Goal: Task Accomplishment & Management: Use online tool/utility

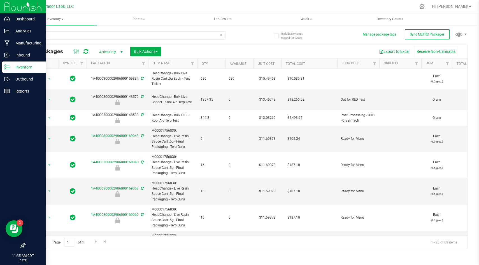
click at [20, 10] on img at bounding box center [23, 6] width 38 height 13
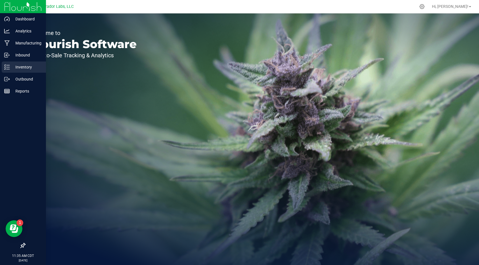
click at [30, 69] on p "Inventory" at bounding box center [27, 67] width 34 height 7
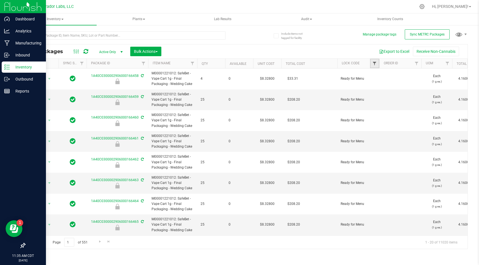
click at [374, 62] on span "Filter" at bounding box center [374, 63] width 4 height 4
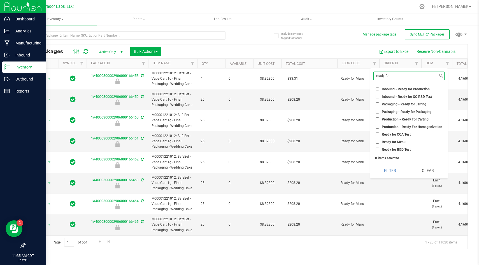
type input "ready for"
click at [377, 136] on li "Ready for COA Test" at bounding box center [408, 135] width 71 height 6
click at [377, 135] on input "Ready for COA Test" at bounding box center [377, 135] width 4 height 4
checkbox input "true"
click at [379, 151] on input "Ready for R&D Test" at bounding box center [377, 150] width 4 height 4
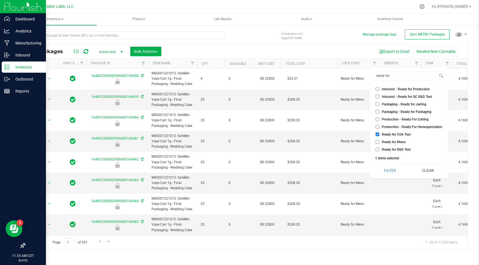
checkbox input "true"
click at [383, 173] on button "Filter" at bounding box center [390, 171] width 34 height 12
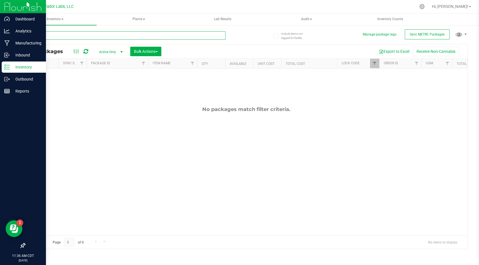
click at [122, 34] on input "text" at bounding box center [125, 35] width 201 height 8
paste input "1A40C0300002906000152577"
type input "1A40C0300002906000152577"
checkbox input "true"
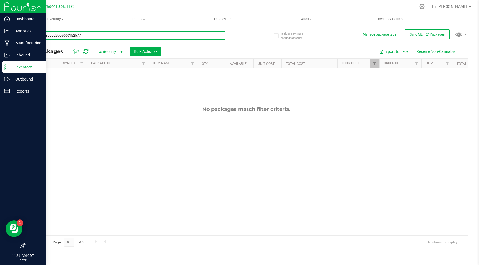
checkbox input "true"
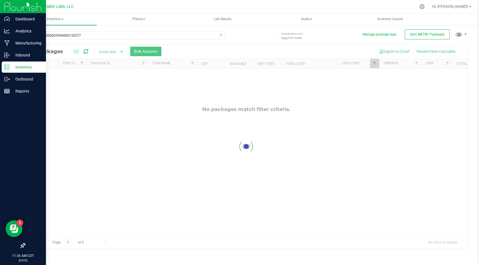
click at [373, 65] on div at bounding box center [246, 147] width 442 height 205
checkbox input "true"
click at [373, 65] on span "Filter" at bounding box center [374, 63] width 4 height 4
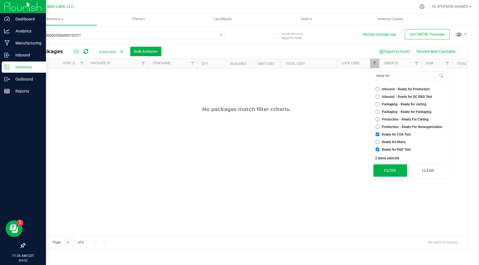
click at [398, 173] on button "Filter" at bounding box center [390, 171] width 34 height 12
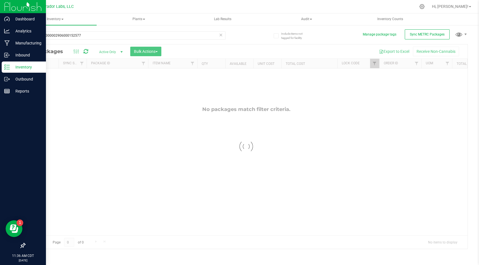
checkbox input "true"
click at [375, 67] on link "Filter" at bounding box center [374, 64] width 9 height 10
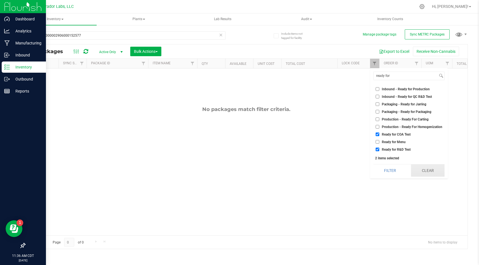
click at [425, 169] on button "Clear" at bounding box center [428, 171] width 34 height 12
click at [425, 169] on body "Dashboard Analytics Manufacturing Inbound Inventory Outbound Reports 11:36 AM C…" at bounding box center [239, 132] width 479 height 265
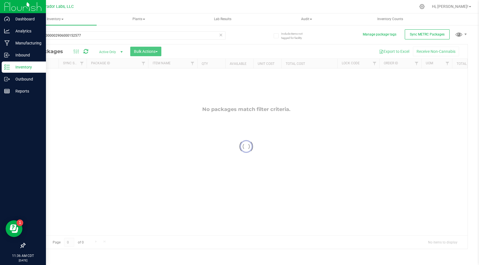
click at [278, 86] on div at bounding box center [246, 147] width 442 height 205
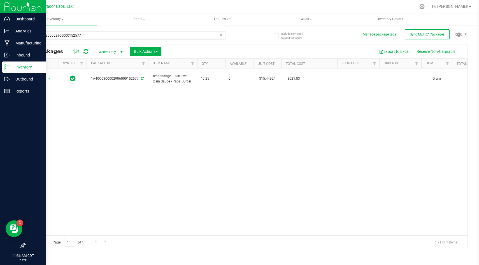
click at [278, 45] on div "All Packages Active Only Active Only Lab Samples Locked All External Internal B…" at bounding box center [246, 52] width 442 height 14
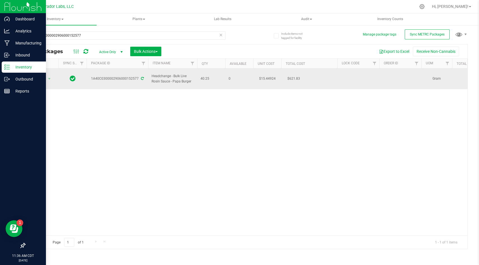
click at [181, 80] on span "Headchange - Bulk Live Rosin Sauce - Papa Burger" at bounding box center [172, 79] width 42 height 11
copy tr "Headchange - Bulk Live Rosin Sauce - Papa Burger"
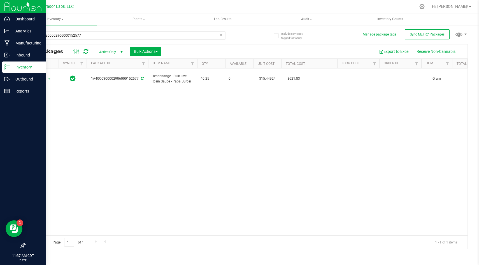
click at [77, 196] on div "Action Action Adjust qty Create package Edit attributes Global inventory Locate…" at bounding box center [246, 152] width 442 height 167
click at [0, 6] on div at bounding box center [23, 6] width 46 height 13
click at [20, 72] on div "Inventory" at bounding box center [24, 67] width 44 height 11
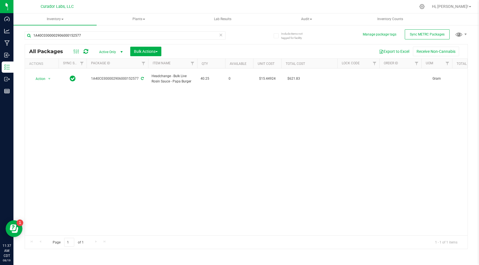
click at [150, 137] on div "Action Action Adjust qty Create package Edit attributes Global inventory Locate…" at bounding box center [246, 152] width 442 height 167
click at [244, 120] on div "Action Action Adjust qty Create package Edit attributes Global inventory Locate…" at bounding box center [246, 152] width 442 height 167
click at [264, 48] on div "Export to Excel Receive Non-Cannabis" at bounding box center [314, 52] width 298 height 10
click at [298, 128] on div "Action Action Adjust qty Create package Edit attributes Global inventory Locate…" at bounding box center [246, 152] width 442 height 167
click at [301, 15] on span "Audit" at bounding box center [306, 19] width 83 height 11
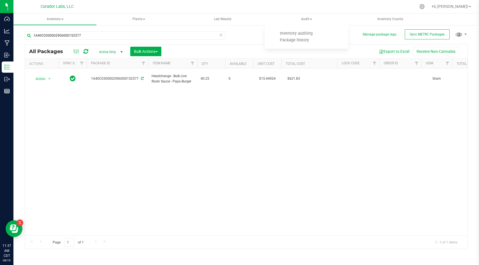
click at [304, 11] on div at bounding box center [257, 6] width 315 height 11
click at [241, 10] on div at bounding box center [257, 6] width 315 height 11
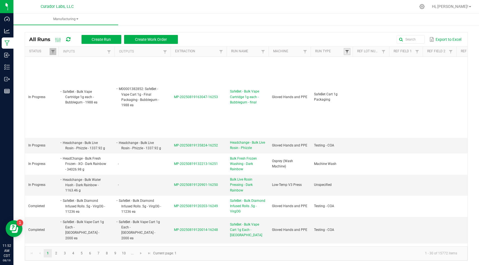
click at [349, 50] on span at bounding box center [347, 52] width 4 height 4
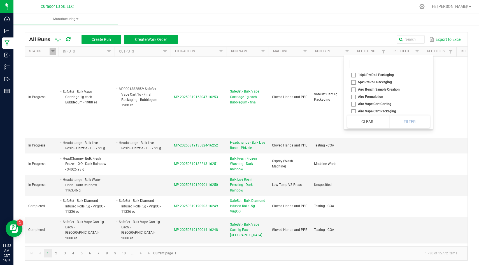
click at [360, 69] on li at bounding box center [386, 64] width 79 height 14
click at [362, 67] on input at bounding box center [386, 64] width 74 height 8
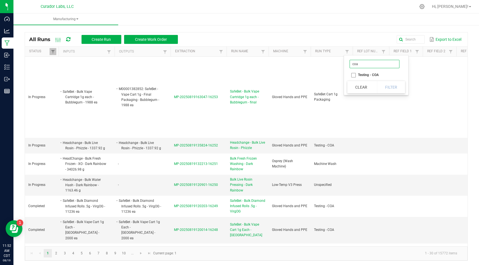
type input "coa"
click at [353, 74] on li "Testing - COA" at bounding box center [374, 74] width 54 height 7
checkbox COA "true"
click at [401, 82] on button "Filter" at bounding box center [391, 87] width 28 height 12
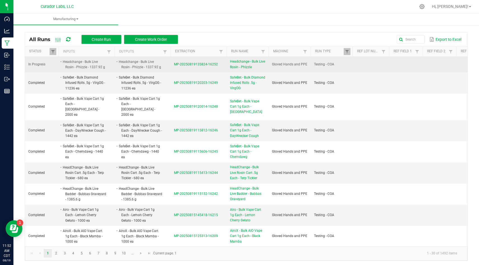
click at [212, 67] on td "MP-20250819135824-16252" at bounding box center [199, 65] width 56 height 16
click at [212, 64] on span "MP-20250819135824-16252" at bounding box center [196, 64] width 44 height 4
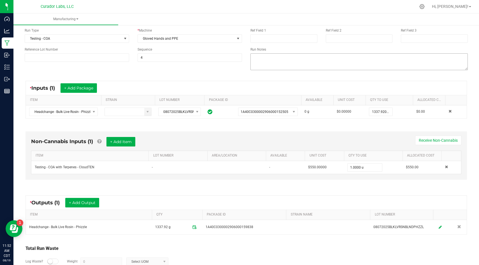
scroll to position [83, 0]
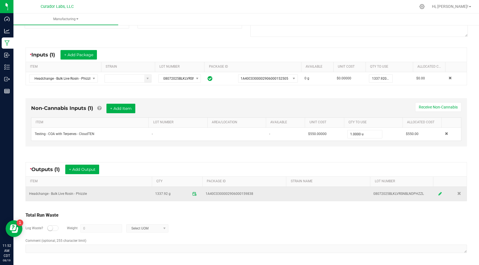
click at [438, 195] on icon at bounding box center [439, 194] width 3 height 4
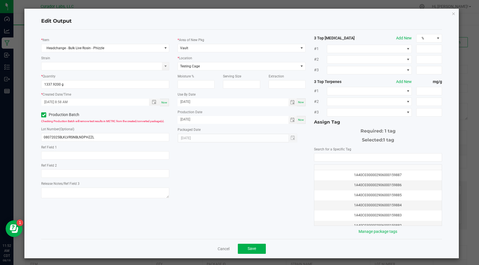
scroll to position [2, 0]
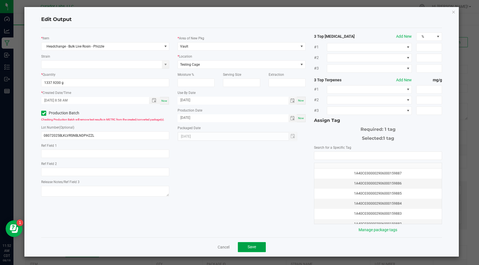
click at [251, 251] on button "Save" at bounding box center [252, 247] width 28 height 10
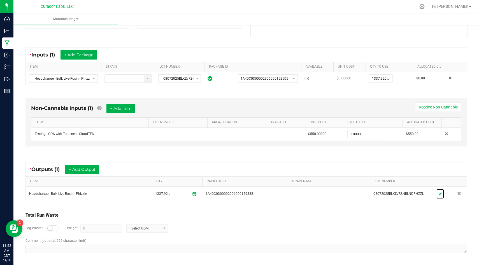
scroll to position [0, 0]
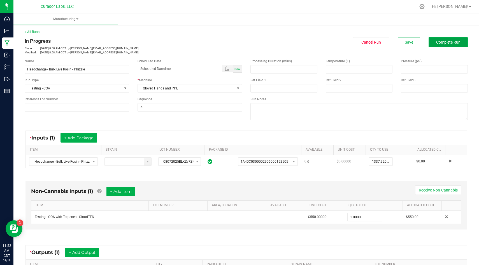
click at [449, 43] on span "Complete Run" at bounding box center [448, 42] width 24 height 4
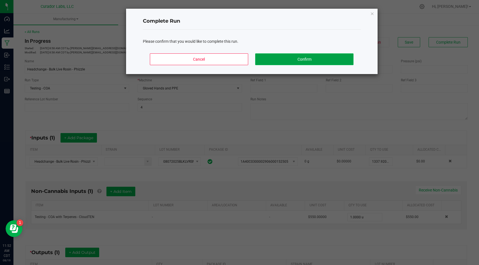
click at [327, 64] on button "Confirm" at bounding box center [304, 59] width 98 height 12
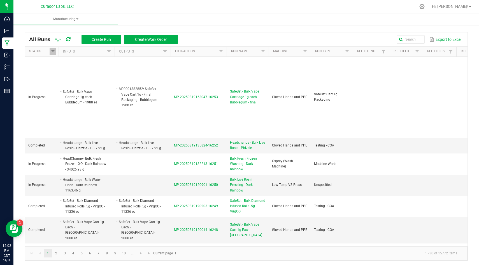
click at [363, 10] on div at bounding box center [257, 6] width 315 height 11
